Goal: Task Accomplishment & Management: Manage account settings

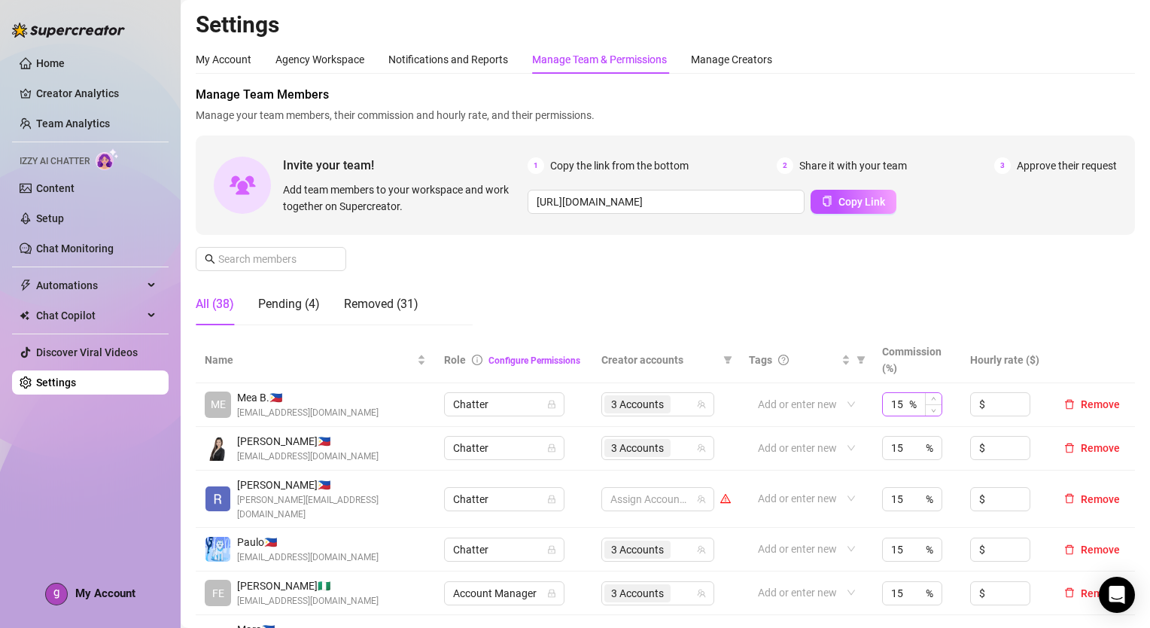
scroll to position [253, 0]
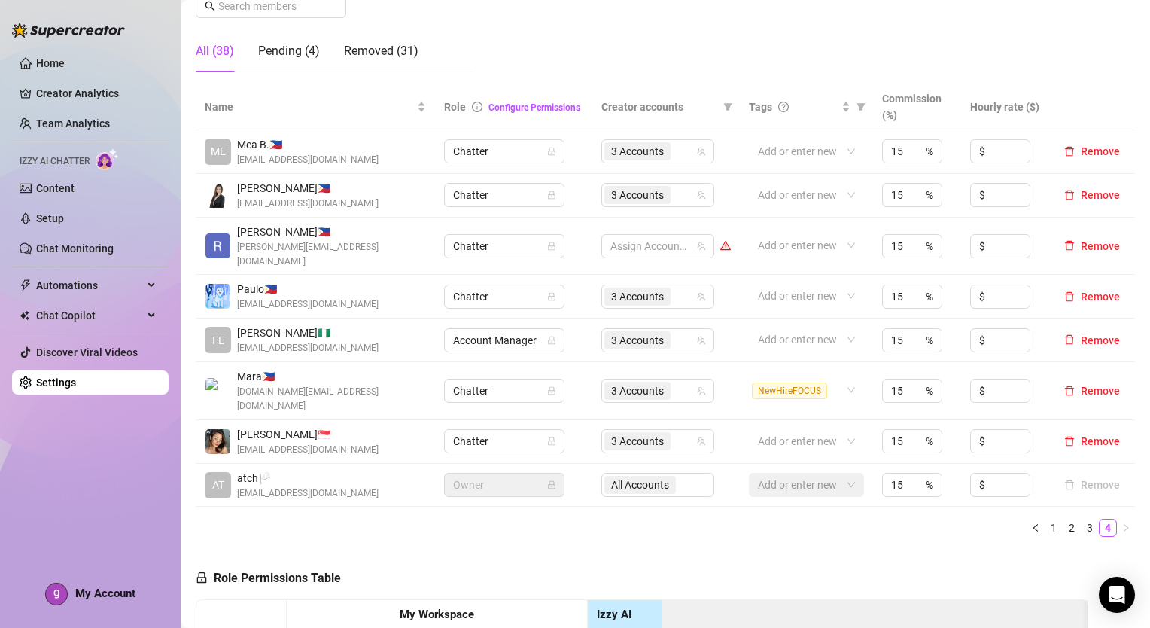
click at [94, 567] on div "Home Creator Analytics Team Analytics Izzy AI Chatter Content Setup Chat Monito…" at bounding box center [90, 307] width 157 height 614
click at [1081, 519] on link "3" at bounding box center [1089, 527] width 17 height 17
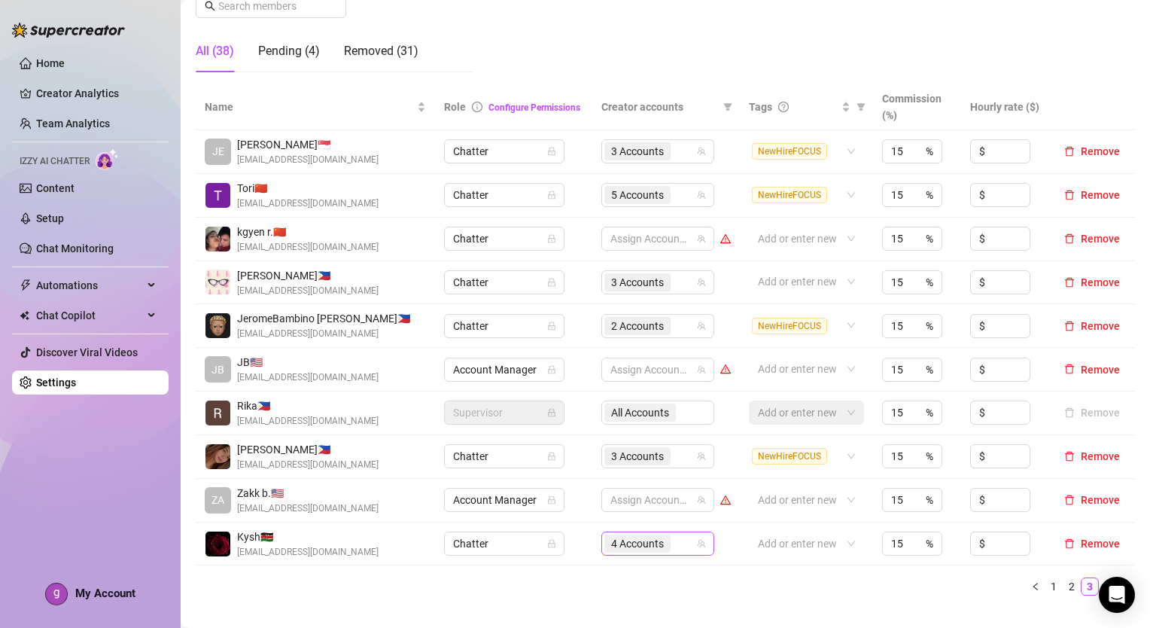
click at [683, 535] on div "4 Accounts" at bounding box center [649, 543] width 91 height 21
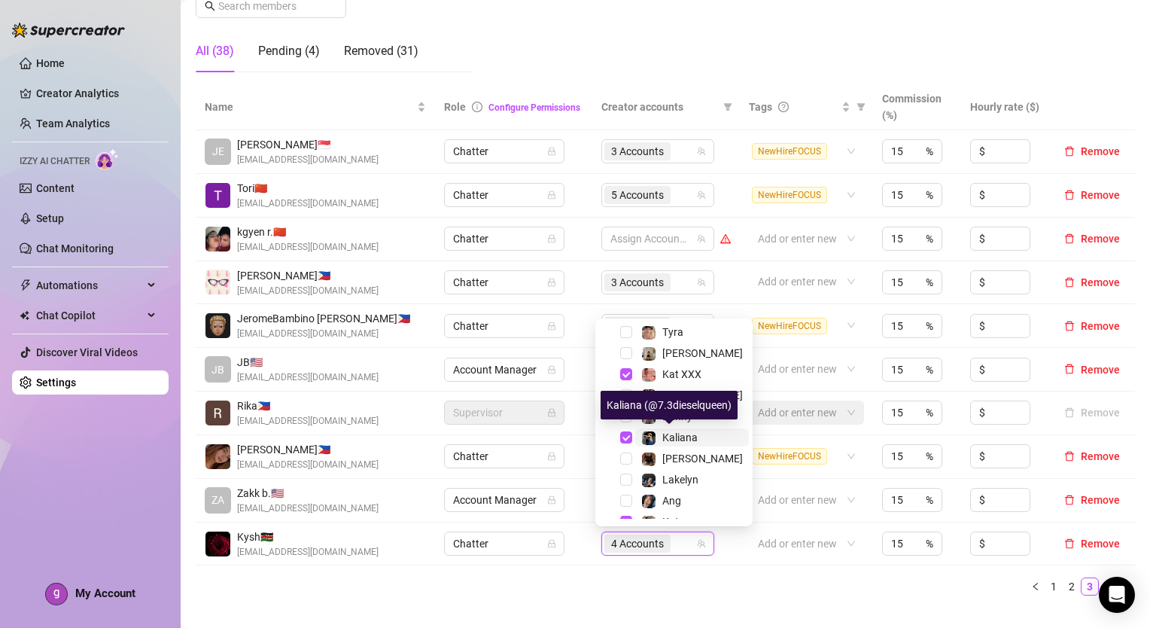
scroll to position [208, 0]
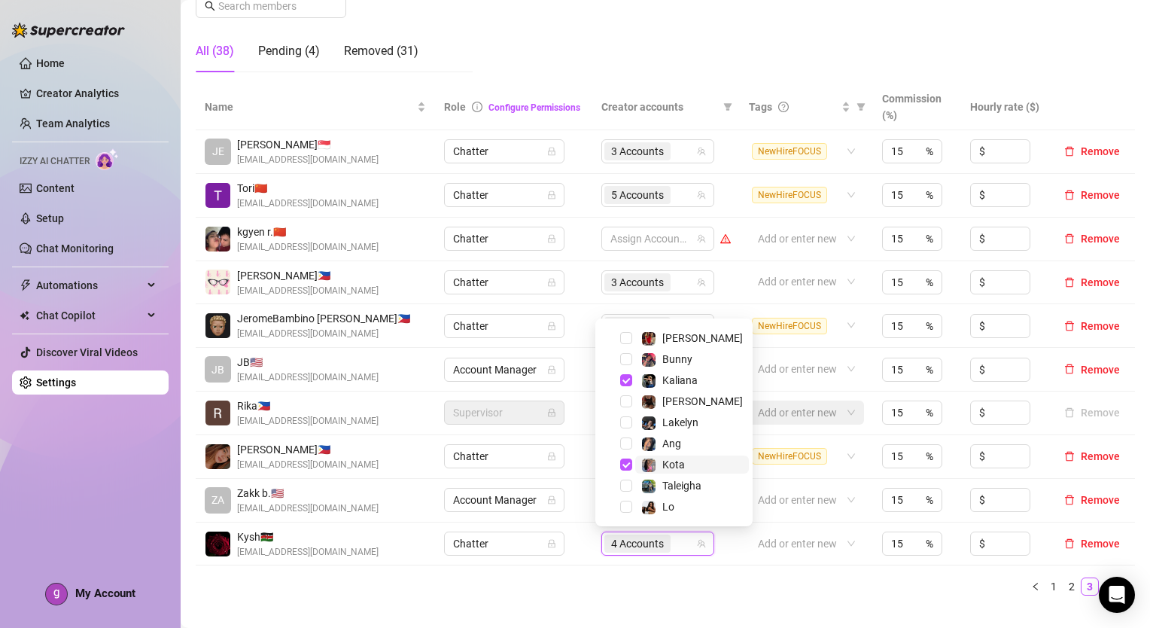
click at [683, 467] on span "Kota" at bounding box center [692, 464] width 114 height 18
click at [746, 570] on div "Name Role Configure Permissions Creator accounts Tags Commission (%) Hourly rat…" at bounding box center [665, 339] width 939 height 511
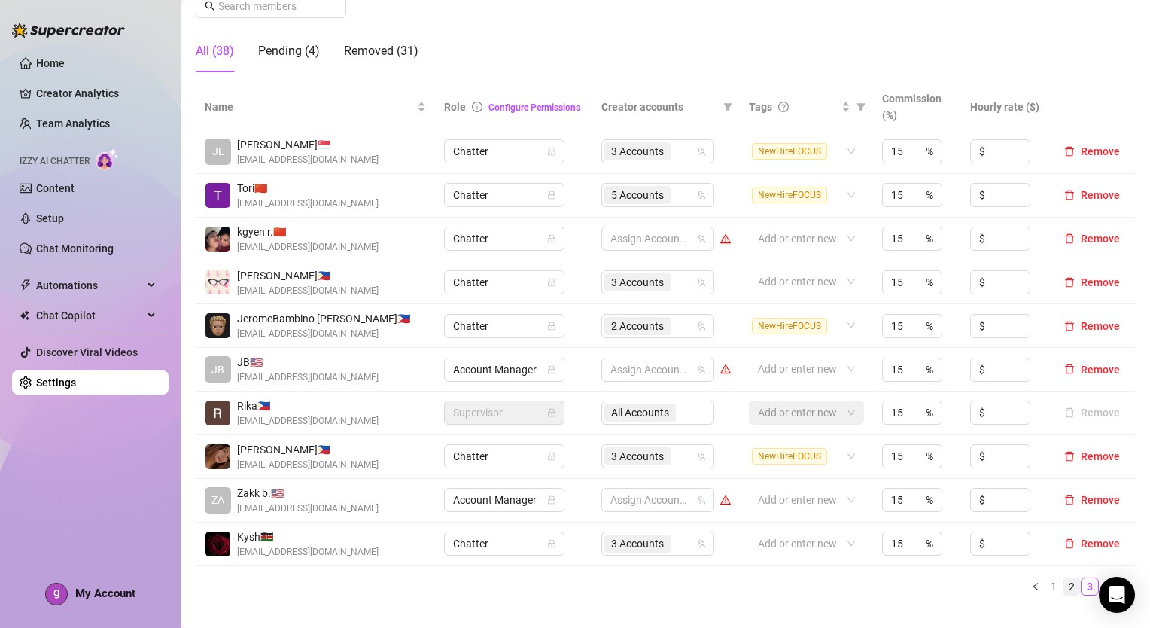
click at [1066, 581] on link "2" at bounding box center [1071, 586] width 17 height 17
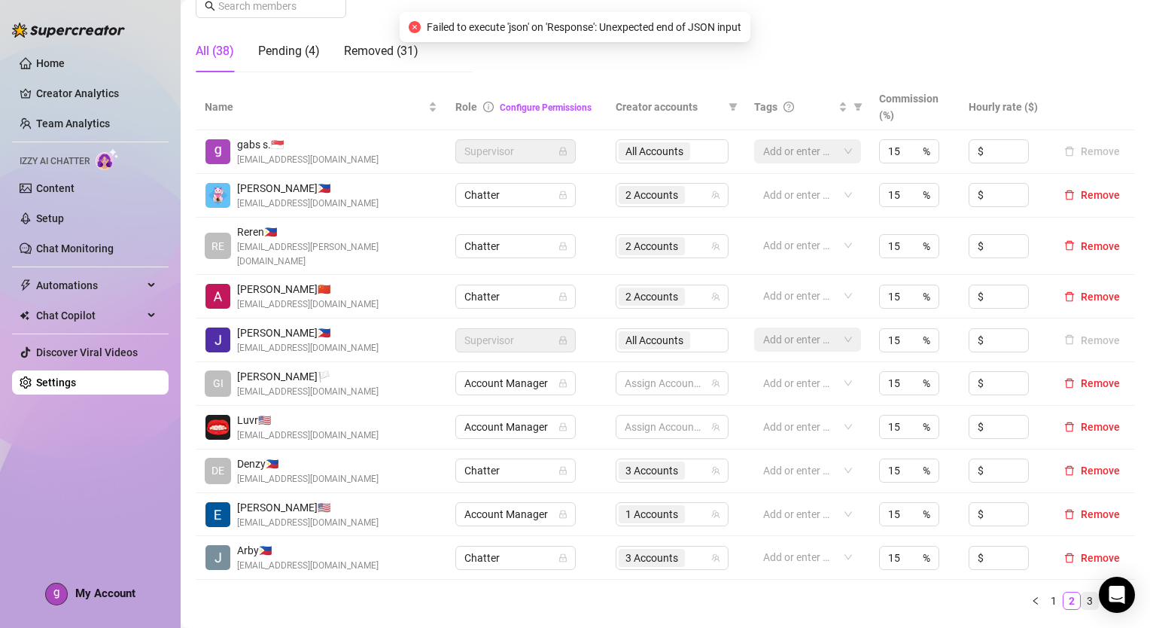
click at [1081, 592] on link "3" at bounding box center [1089, 600] width 17 height 17
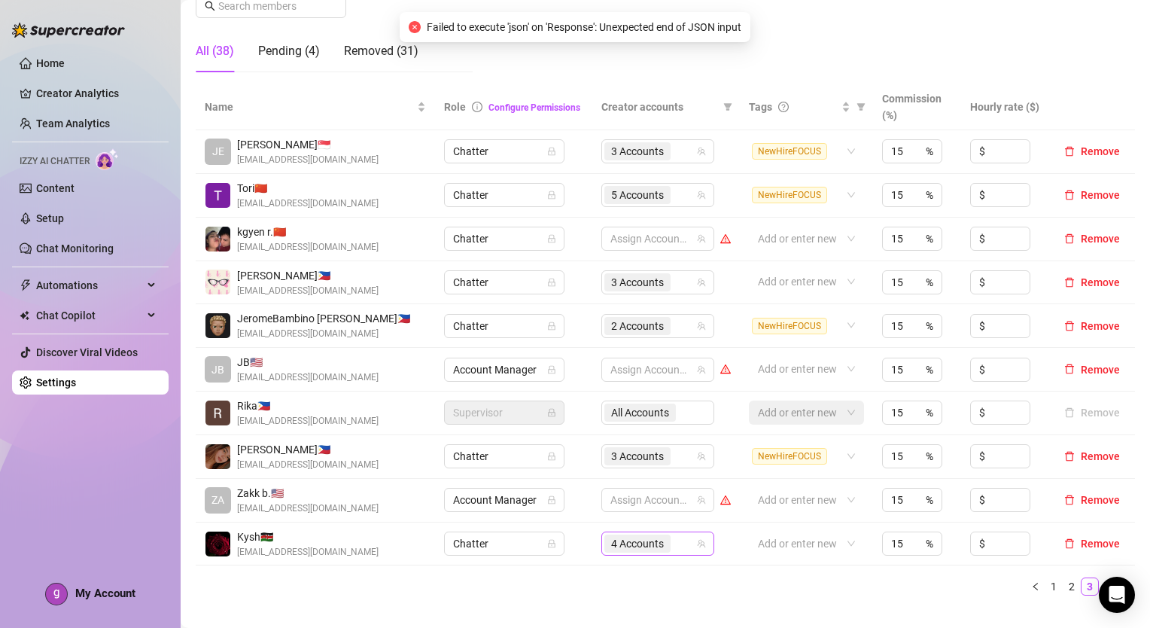
click at [671, 546] on div "4 Accounts" at bounding box center [649, 543] width 91 height 21
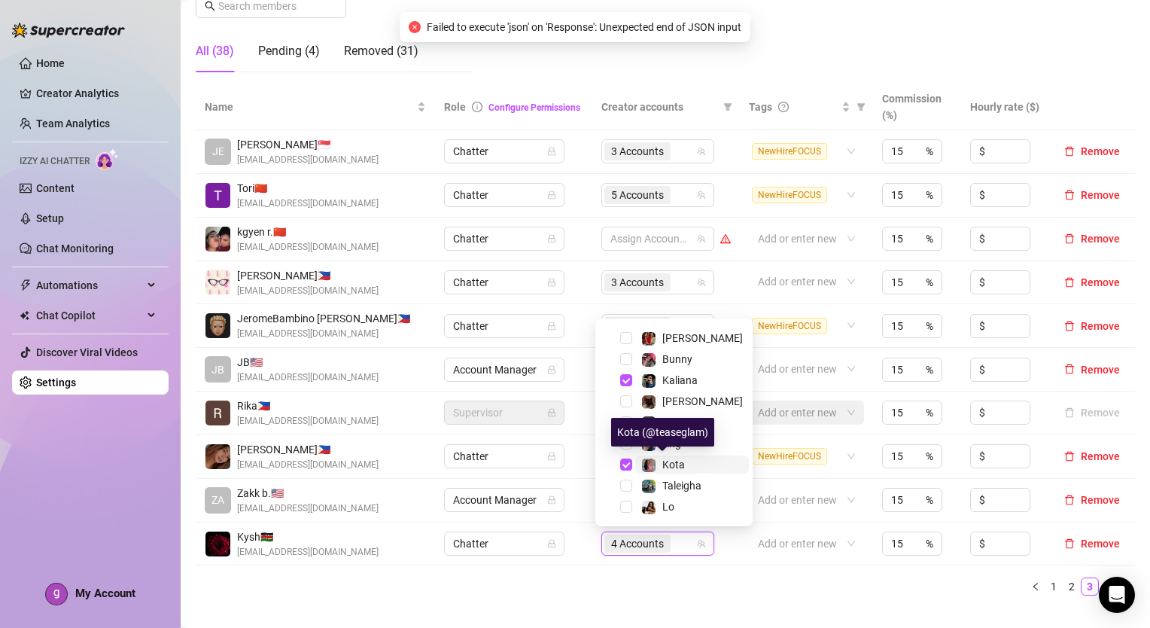
click at [671, 468] on span "Kota" at bounding box center [673, 464] width 23 height 12
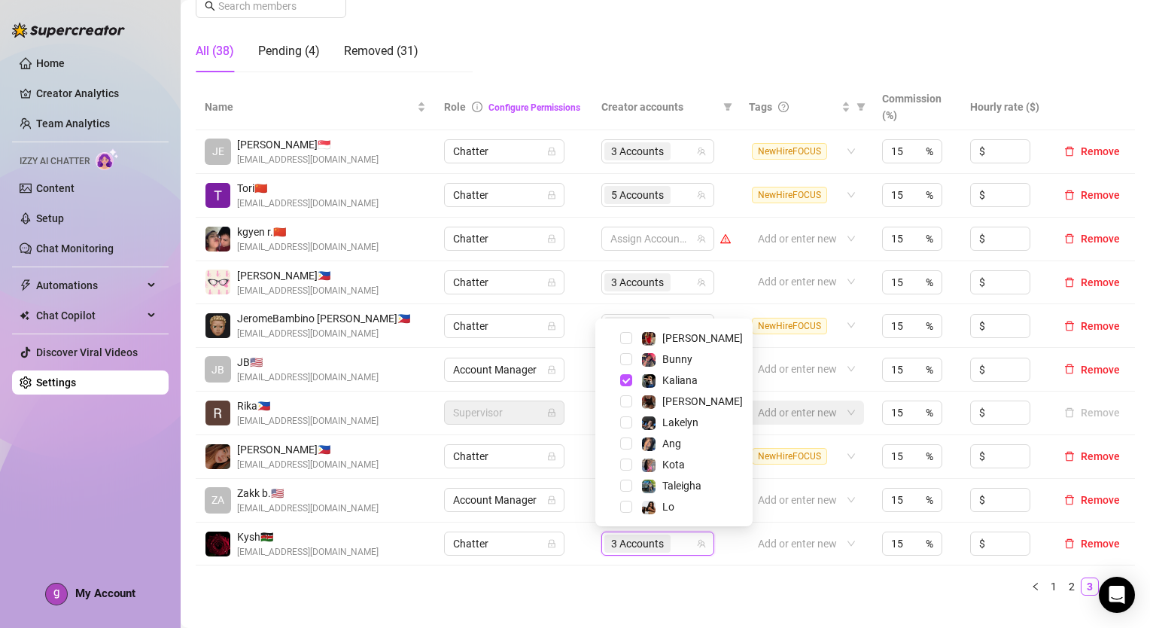
click at [755, 570] on div "Name Role Configure Permissions Creator accounts Tags Commission (%) Hourly rat…" at bounding box center [665, 339] width 939 height 511
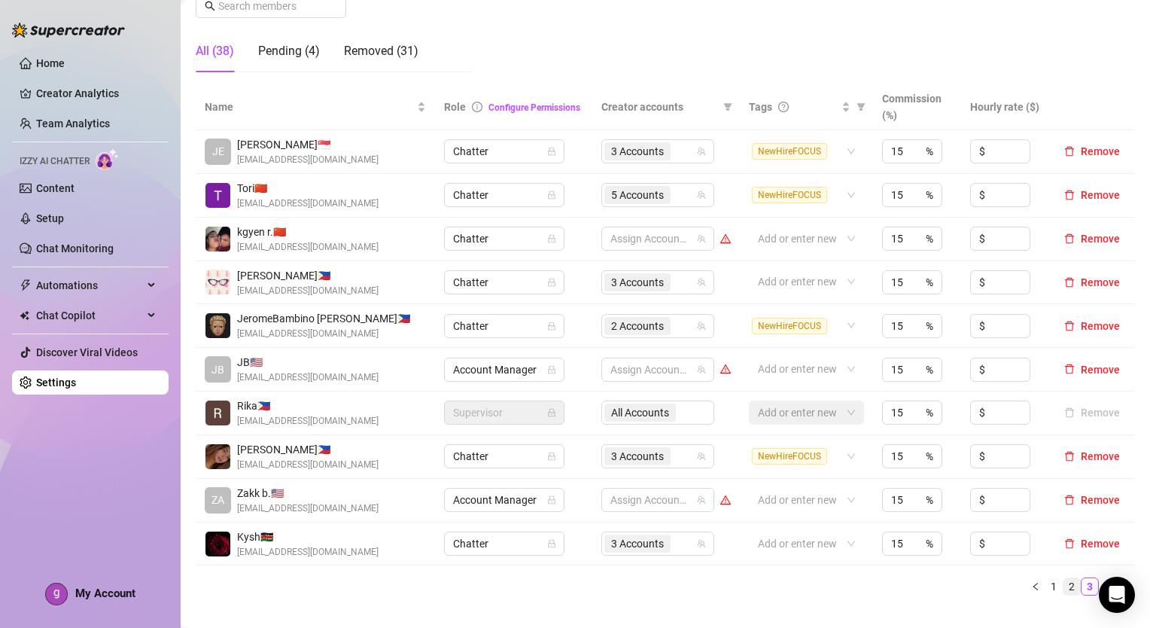
click at [1063, 580] on link "2" at bounding box center [1071, 586] width 17 height 17
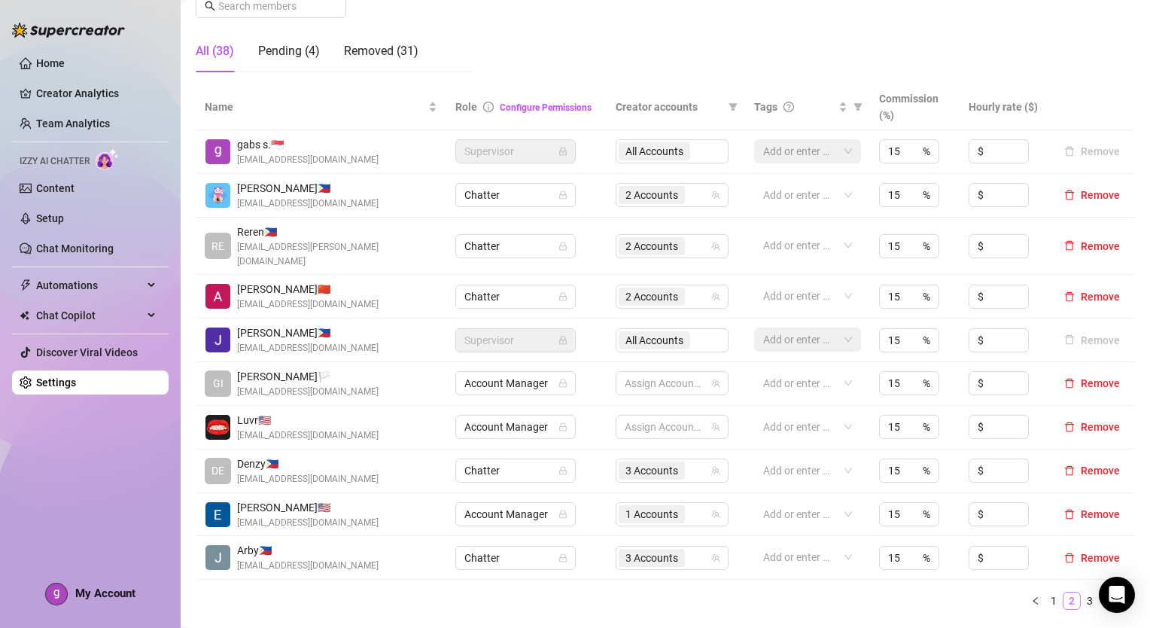
click at [1067, 592] on link "2" at bounding box center [1071, 600] width 17 height 17
click at [1081, 592] on link "3" at bounding box center [1089, 600] width 17 height 17
